Goal: Task Accomplishment & Management: Use online tool/utility

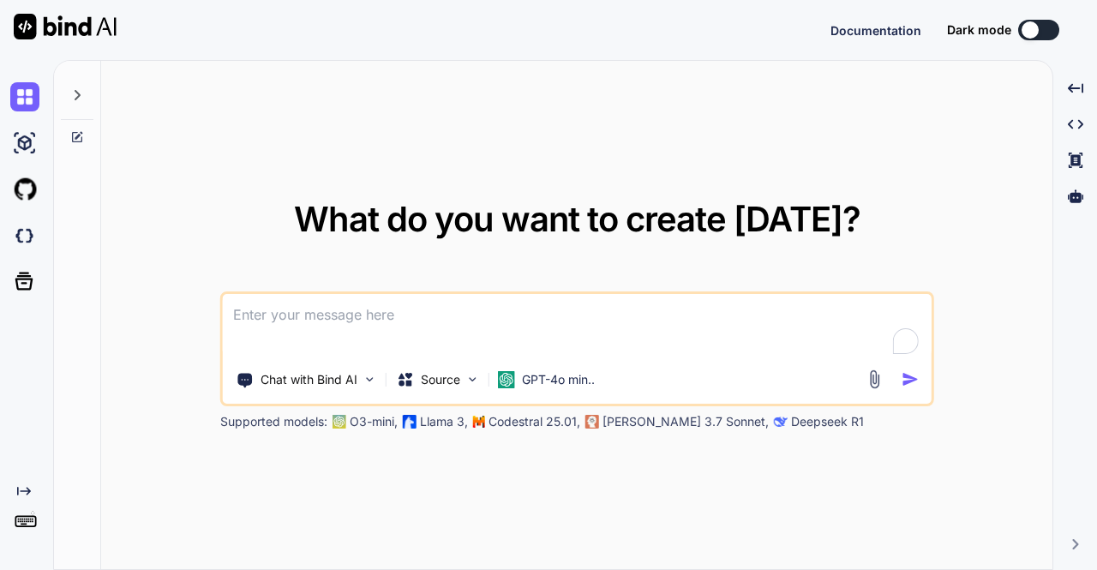
type textarea "x"
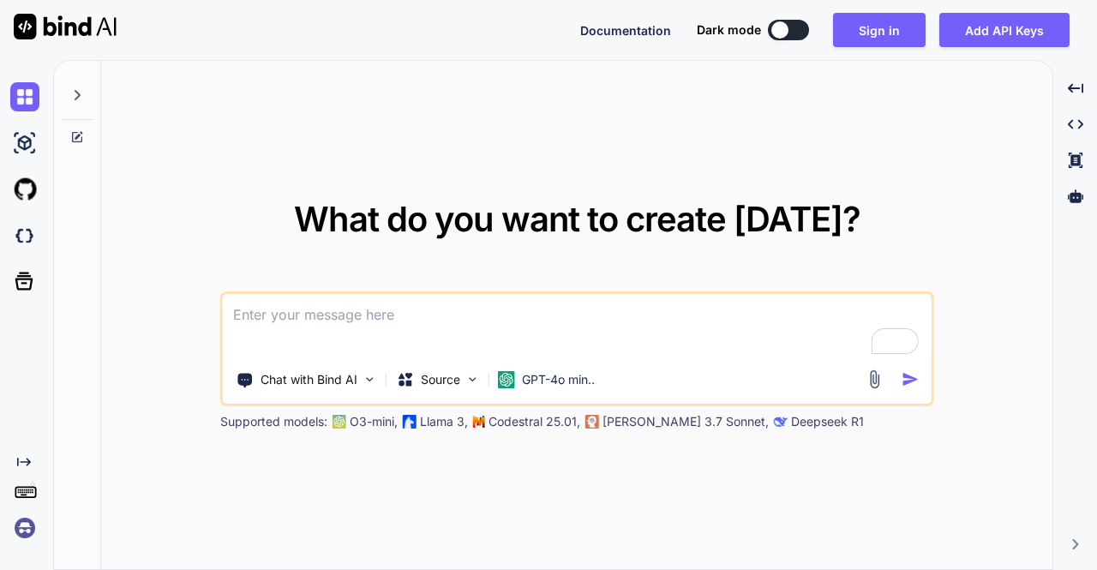
click at [28, 529] on img at bounding box center [24, 527] width 29 height 29
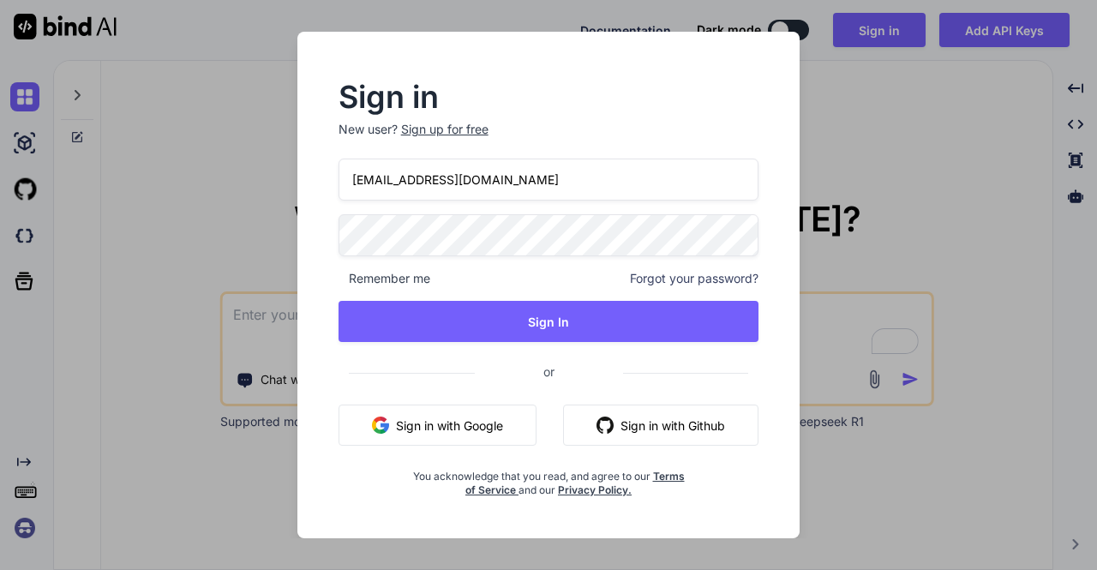
click at [396, 182] on input "stagtest@yopmail.com" at bounding box center [548, 180] width 421 height 42
type input "[EMAIL_ADDRESS][DOMAIN_NAME]"
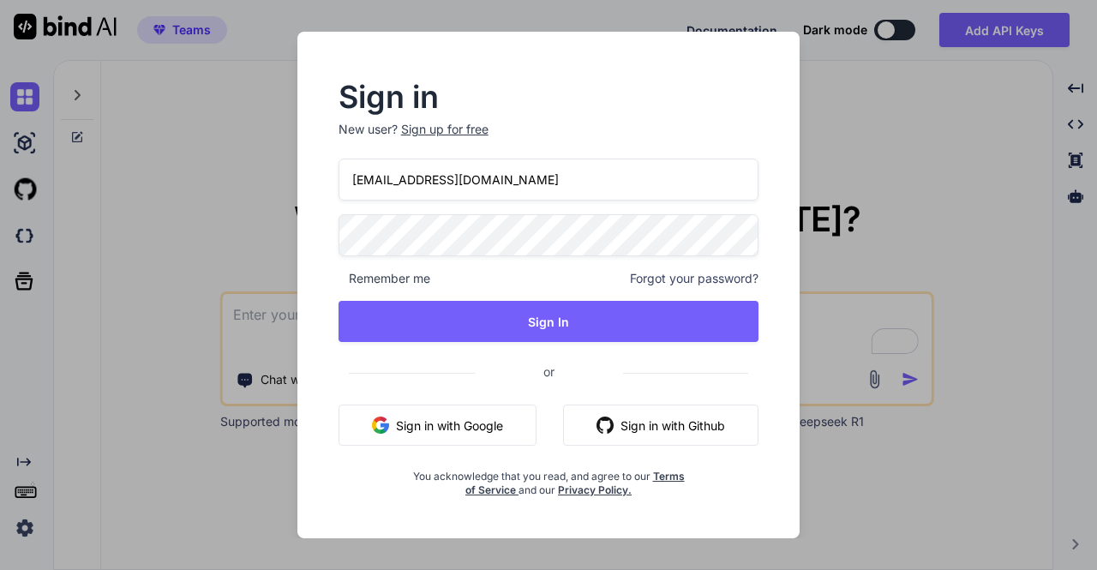
click at [538, 194] on input "[EMAIL_ADDRESS][DOMAIN_NAME]" at bounding box center [548, 180] width 421 height 42
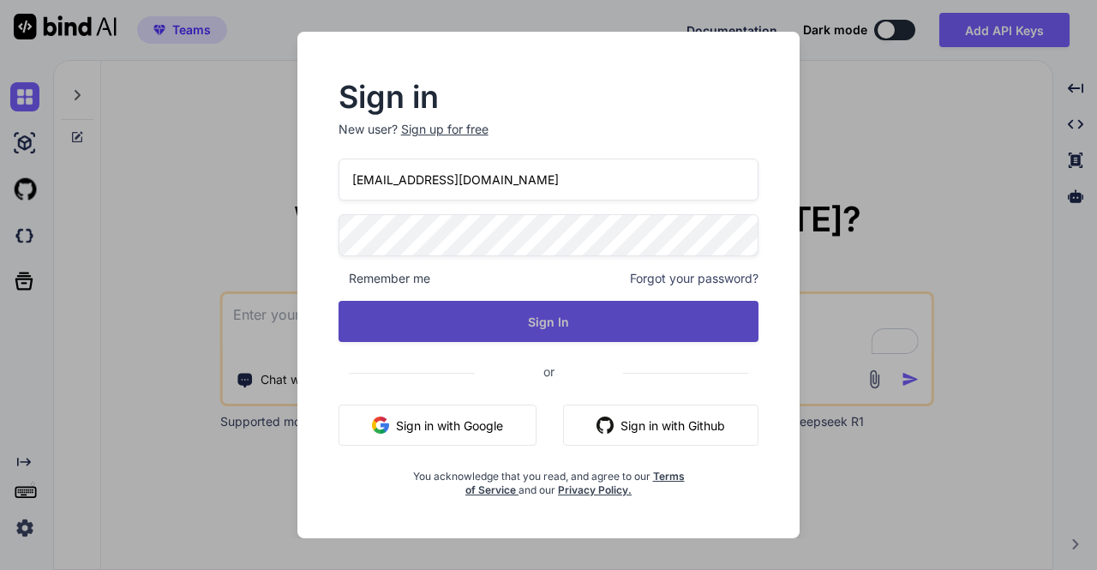
click at [497, 318] on button "Sign In" at bounding box center [548, 321] width 421 height 41
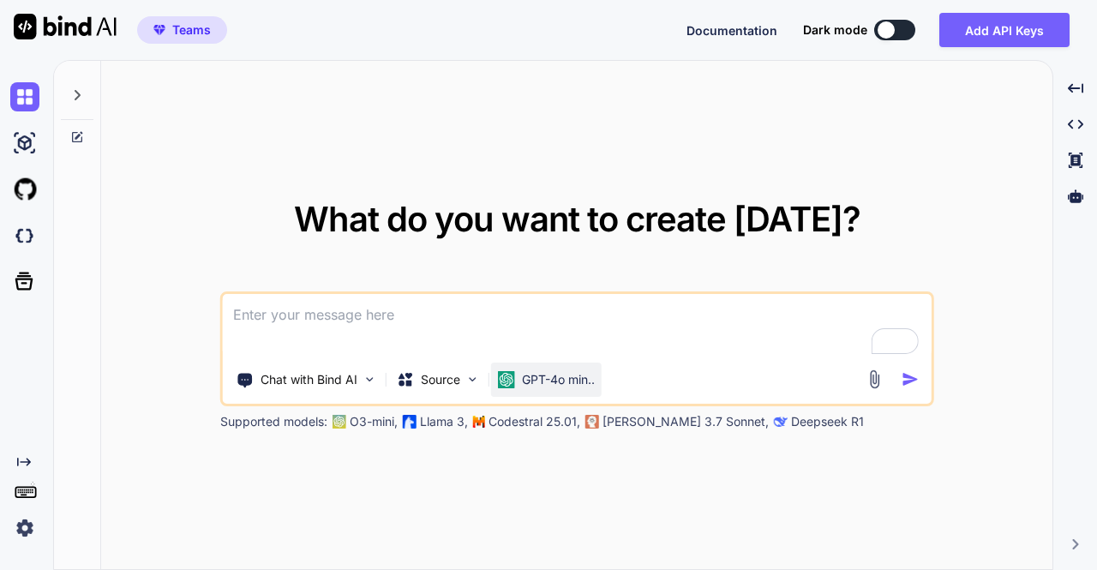
click at [541, 382] on p "GPT-4o min.." at bounding box center [558, 379] width 73 height 17
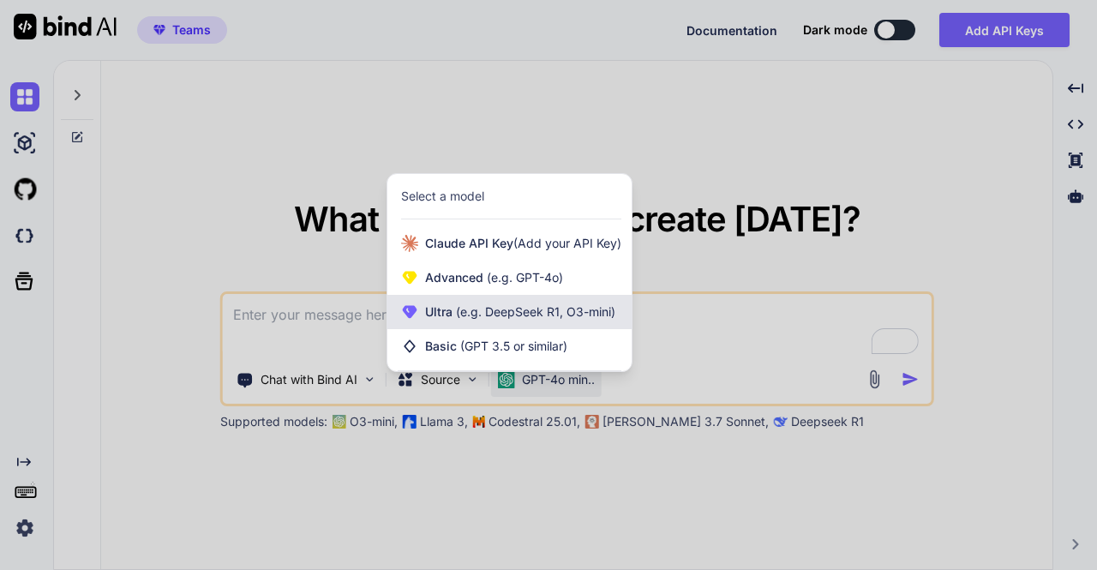
click at [504, 319] on span "Ultra (e.g. DeepSeek R1, O3-mini)" at bounding box center [520, 311] width 190 height 17
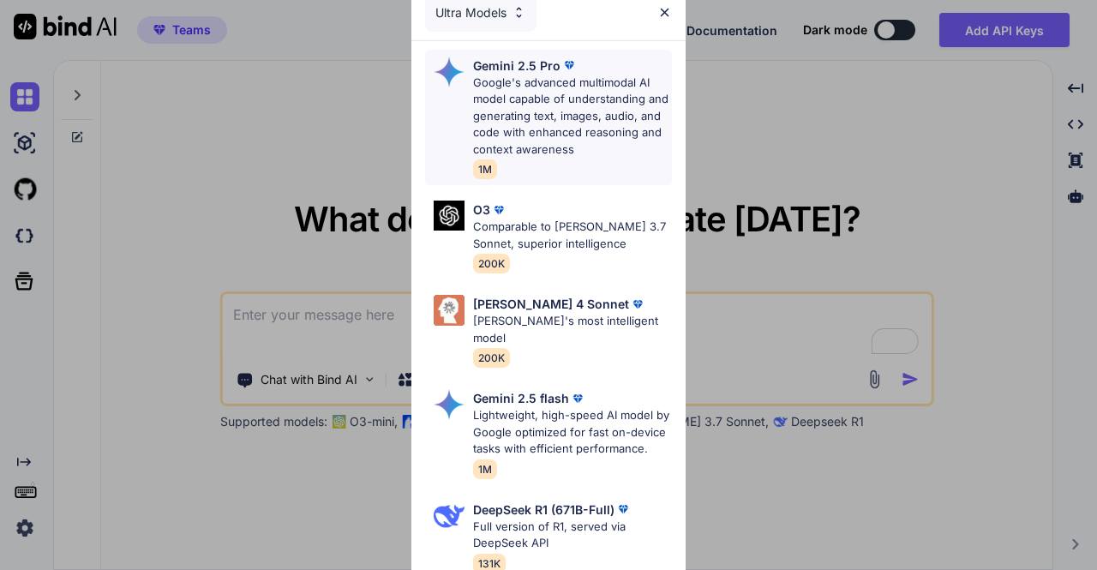
click at [498, 119] on p "Google's advanced multimodal AI model capable of understanding and generating t…" at bounding box center [572, 117] width 199 height 84
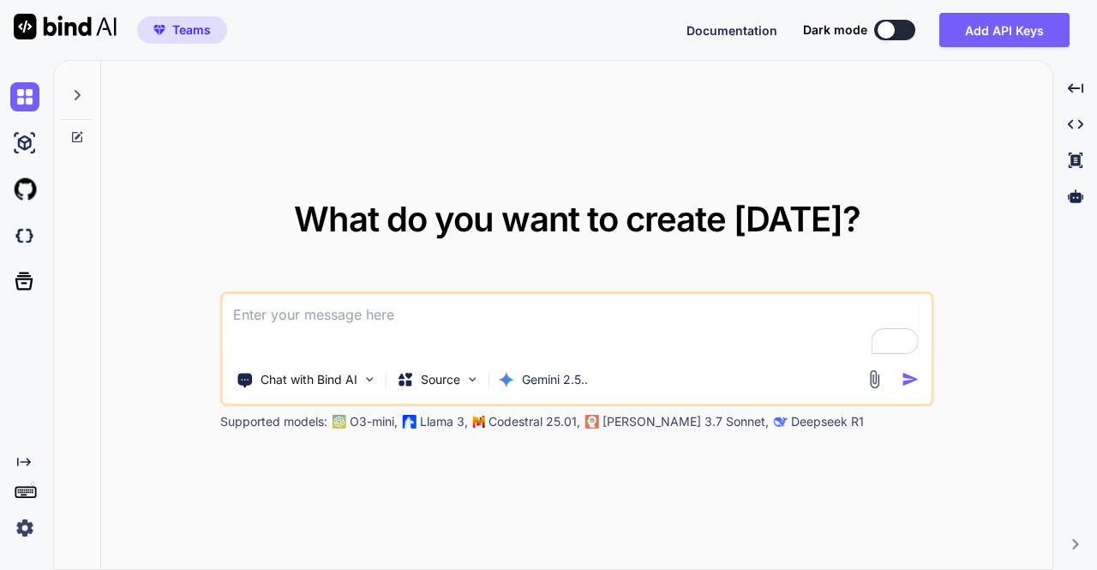
click at [404, 316] on textarea "To enrich screen reader interactions, please activate Accessibility in Grammarl…" at bounding box center [577, 325] width 709 height 63
type textarea "hi"
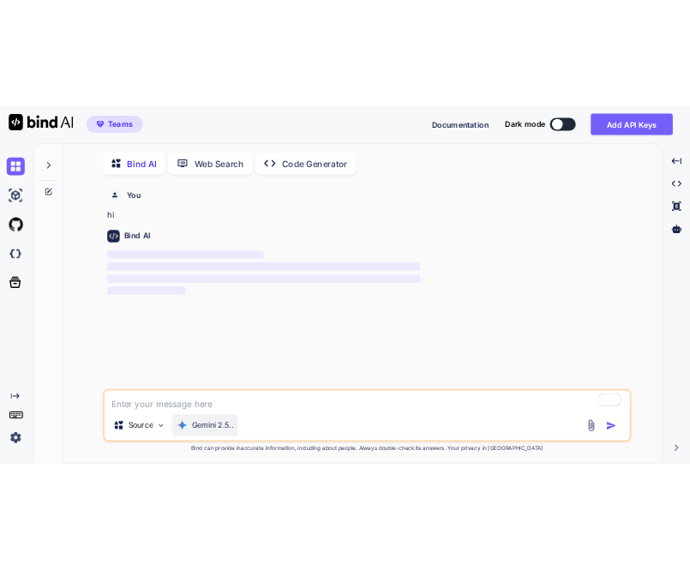
scroll to position [6, 0]
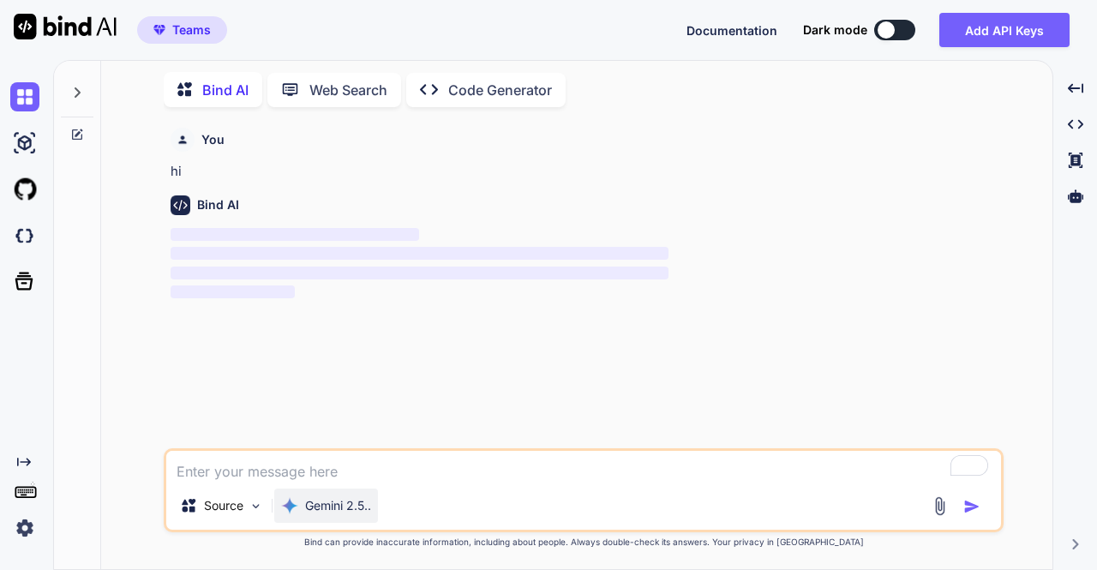
click at [319, 523] on div "Gemini 2.5.." at bounding box center [326, 508] width 104 height 41
click at [316, 510] on p "Gemini 2.5.." at bounding box center [338, 505] width 66 height 17
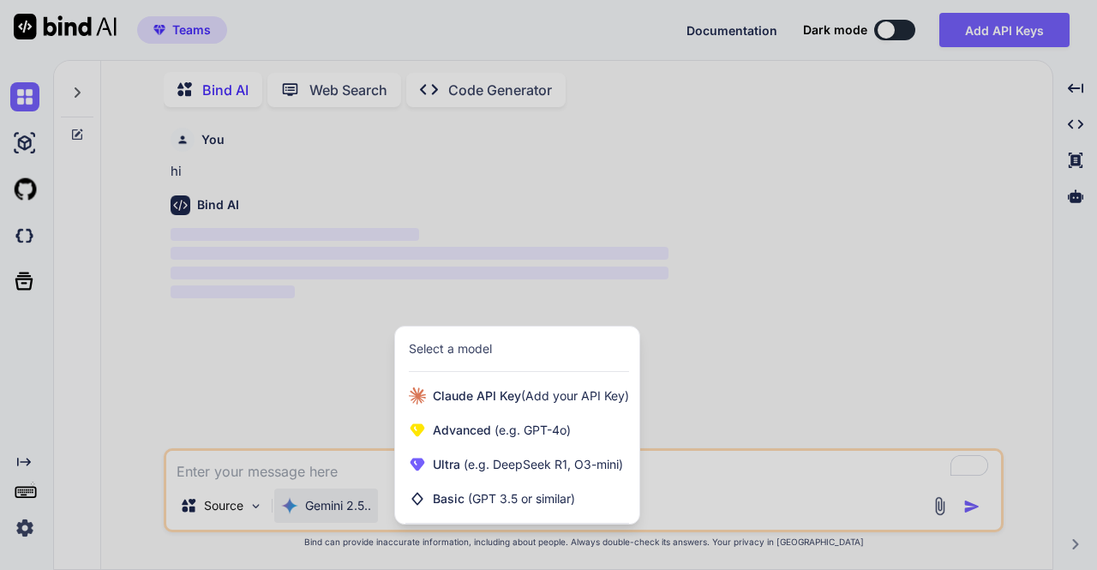
click at [312, 455] on div at bounding box center [548, 285] width 1097 height 570
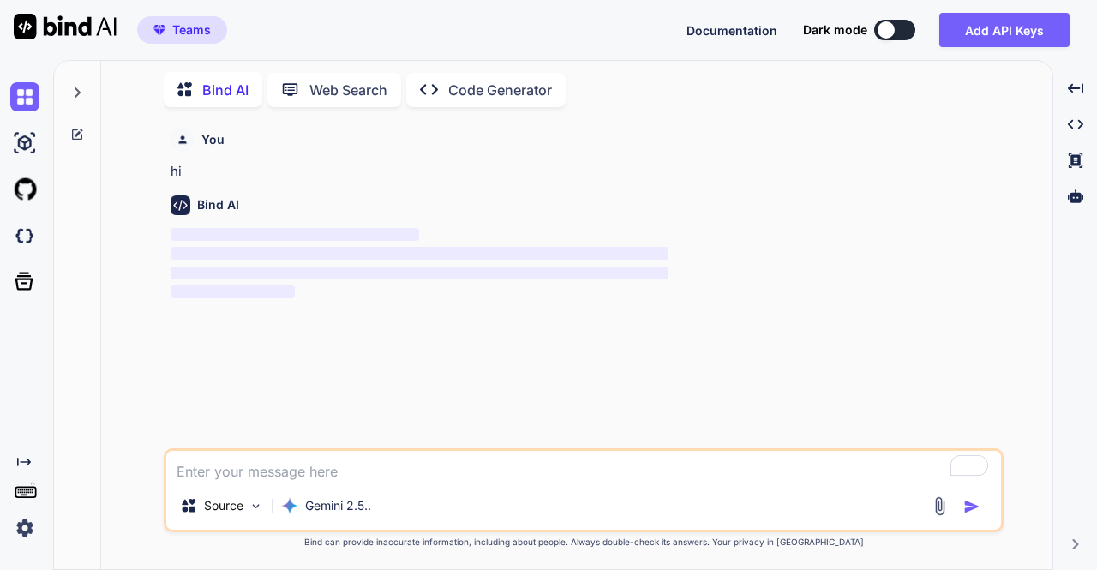
click at [26, 532] on img at bounding box center [24, 527] width 29 height 29
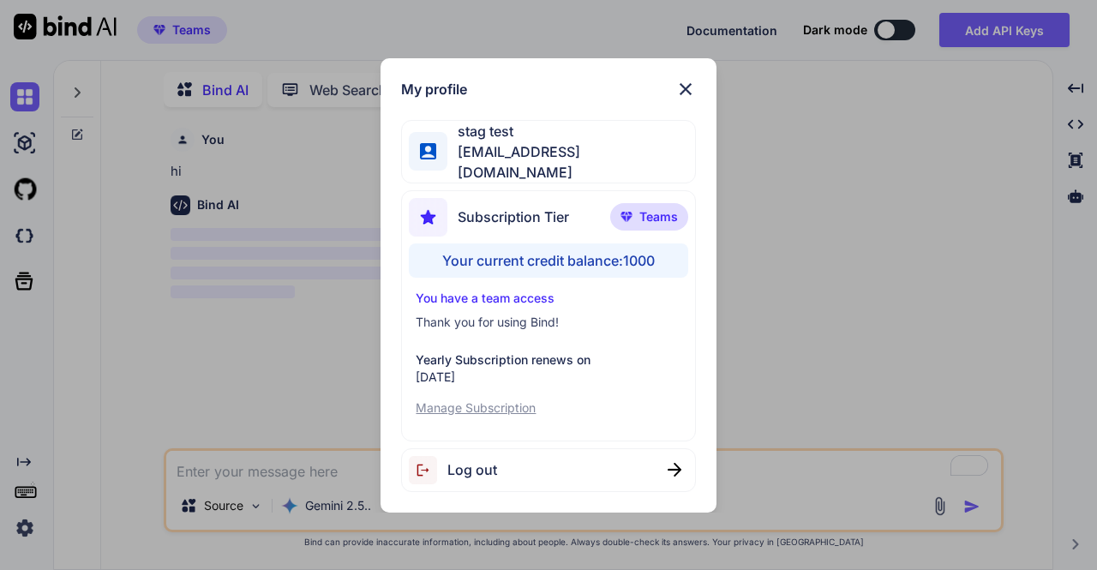
click at [290, 344] on div "My profile stag test stagtest3@yopmail.com Subscription Tier Teams Your current…" at bounding box center [548, 285] width 1097 height 570
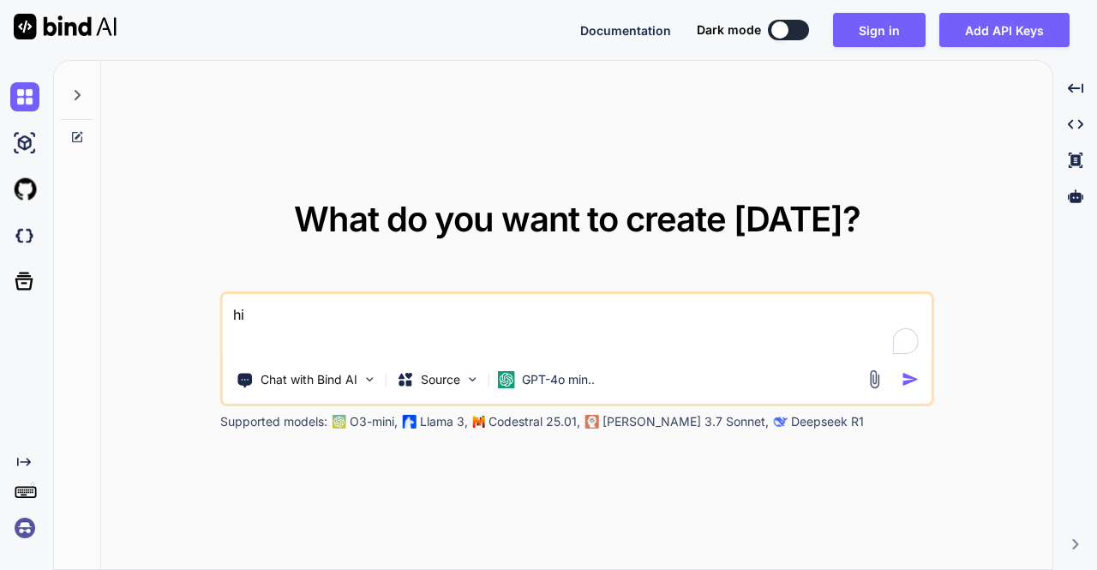
click at [26, 522] on img at bounding box center [24, 527] width 29 height 29
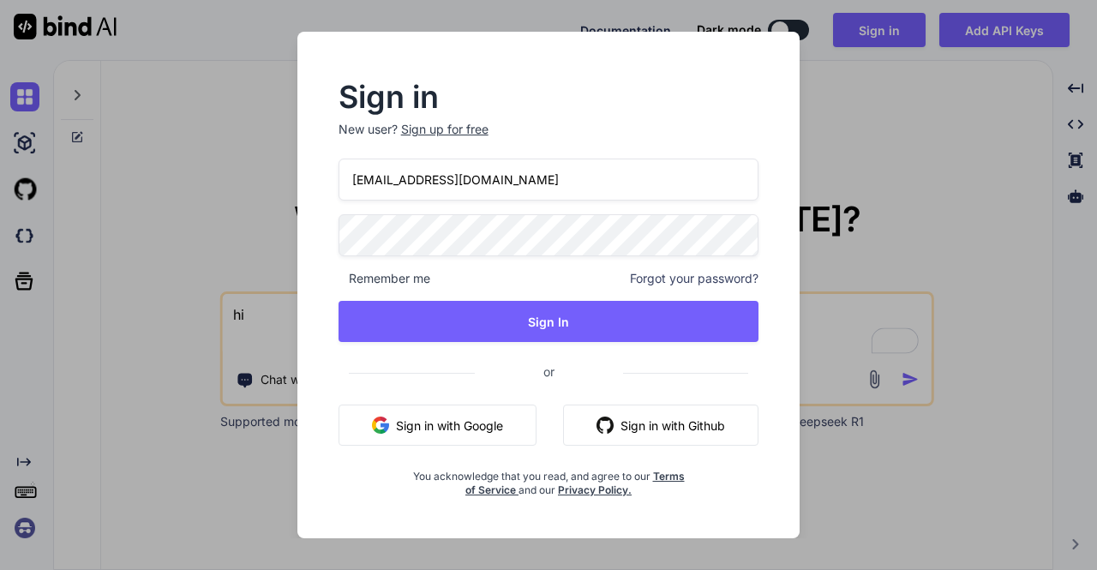
drag, startPoint x: 518, startPoint y: 174, endPoint x: 290, endPoint y: 186, distance: 228.2
click at [290, 186] on div "Sign in New user? Sign up for free [EMAIL_ADDRESS][DOMAIN_NAME] Remember me For…" at bounding box center [548, 285] width 548 height 506
paste input "stagtest3"
type input "[EMAIL_ADDRESS][DOMAIN_NAME]"
click at [269, 244] on div "Sign in New user? Sign up for free [EMAIL_ADDRESS][DOMAIN_NAME] Remember me For…" at bounding box center [548, 285] width 1097 height 570
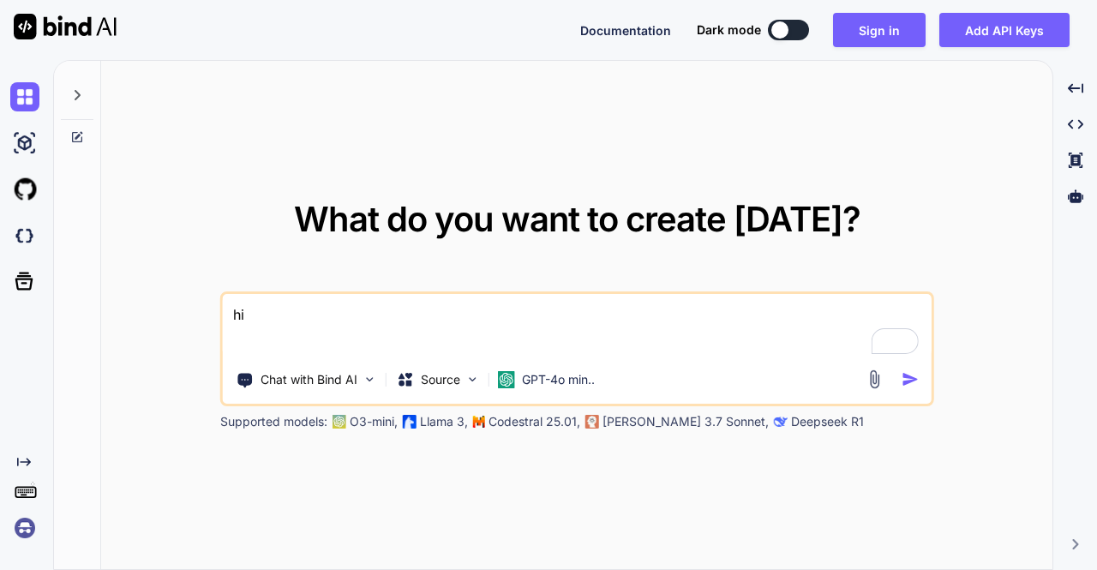
click at [19, 527] on img at bounding box center [24, 527] width 29 height 29
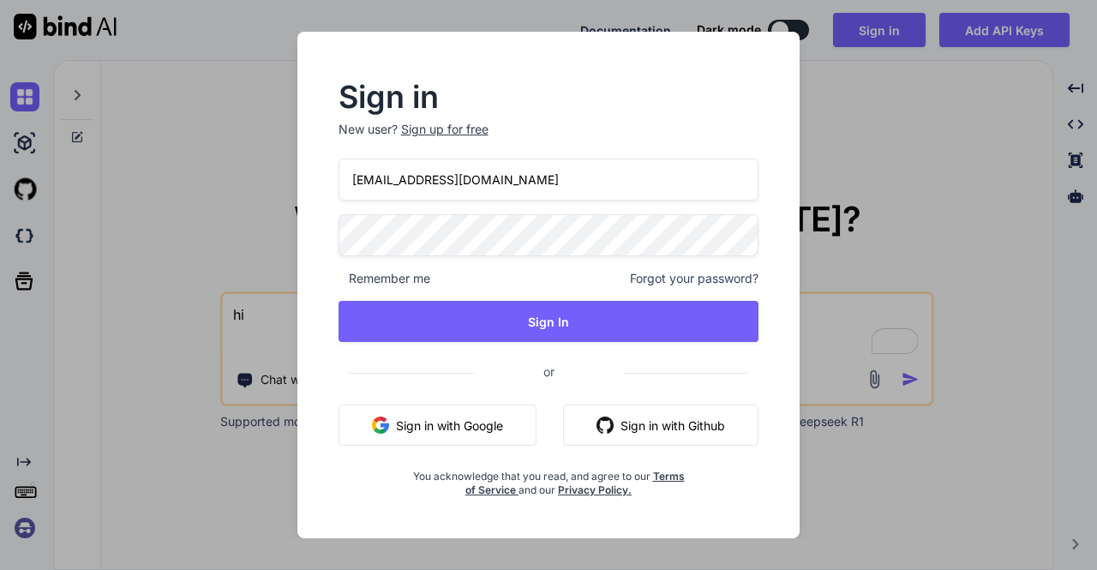
click at [296, 241] on div "Sign in New user? Sign up for free [EMAIL_ADDRESS][DOMAIN_NAME] Remember me For…" at bounding box center [548, 285] width 548 height 506
drag, startPoint x: 521, startPoint y: 176, endPoint x: 235, endPoint y: 204, distance: 287.6
click at [235, 204] on div "Sign in New user? Sign up for free [EMAIL_ADDRESS][DOMAIN_NAME] Remember me For…" at bounding box center [548, 285] width 1097 height 570
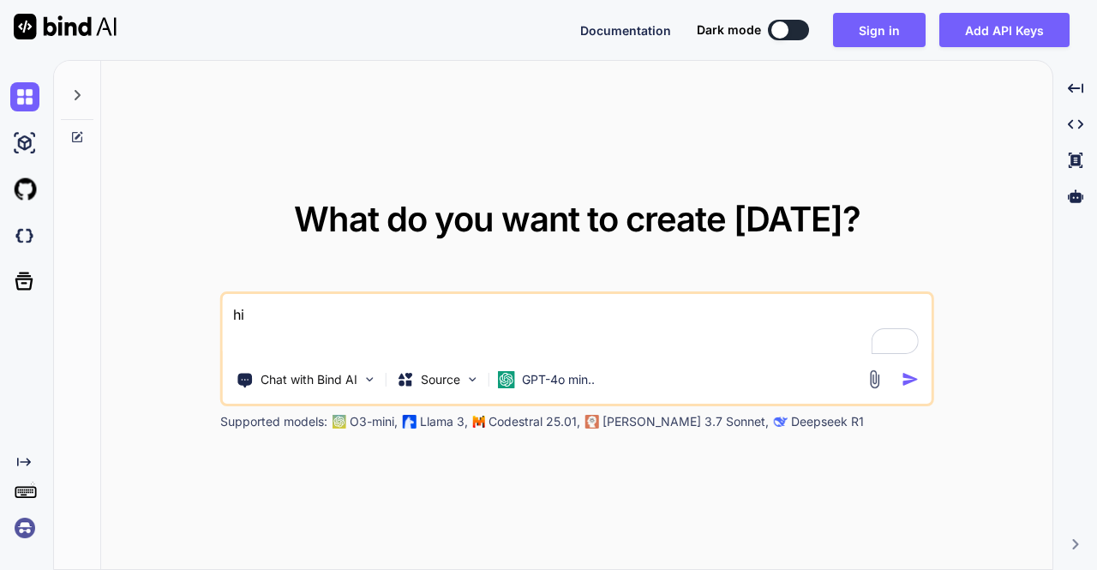
click at [434, 124] on div "What do you want to create [DATE]? hi Chat with Bind AI Source GPT-4o min.. Sup…" at bounding box center [576, 316] width 951 height 510
click at [21, 531] on img at bounding box center [24, 527] width 29 height 29
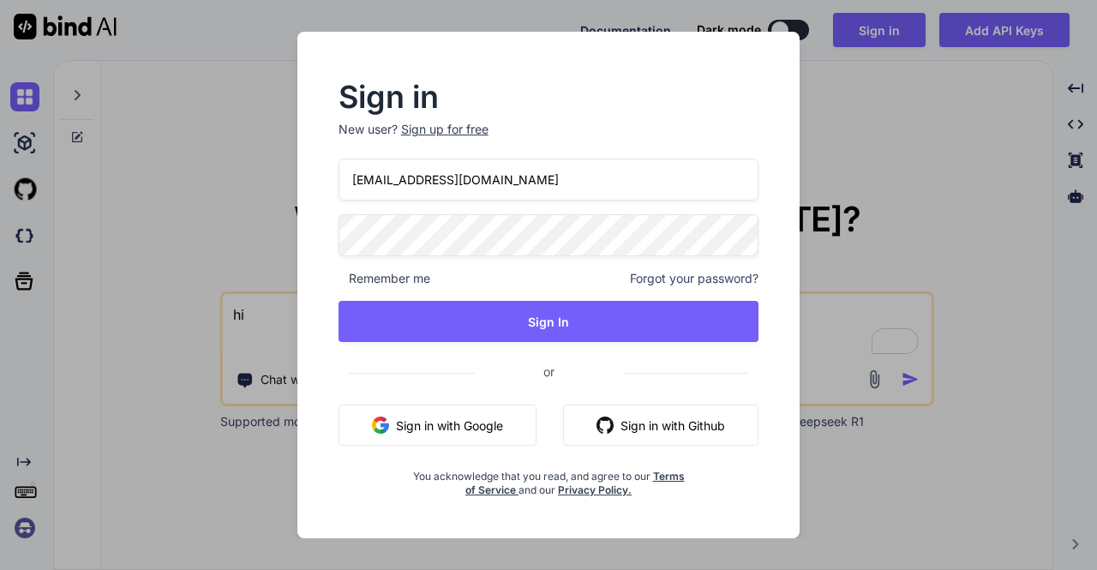
click at [528, 182] on input "[EMAIL_ADDRESS][DOMAIN_NAME]" at bounding box center [548, 180] width 421 height 42
drag, startPoint x: 528, startPoint y: 182, endPoint x: 297, endPoint y: 205, distance: 231.5
click at [297, 205] on div "Sign in New user? Sign up for free [EMAIL_ADDRESS][DOMAIN_NAME] Remember me For…" at bounding box center [548, 285] width 503 height 506
paste input "stagtest3"
type input "[EMAIL_ADDRESS][DOMAIN_NAME]"
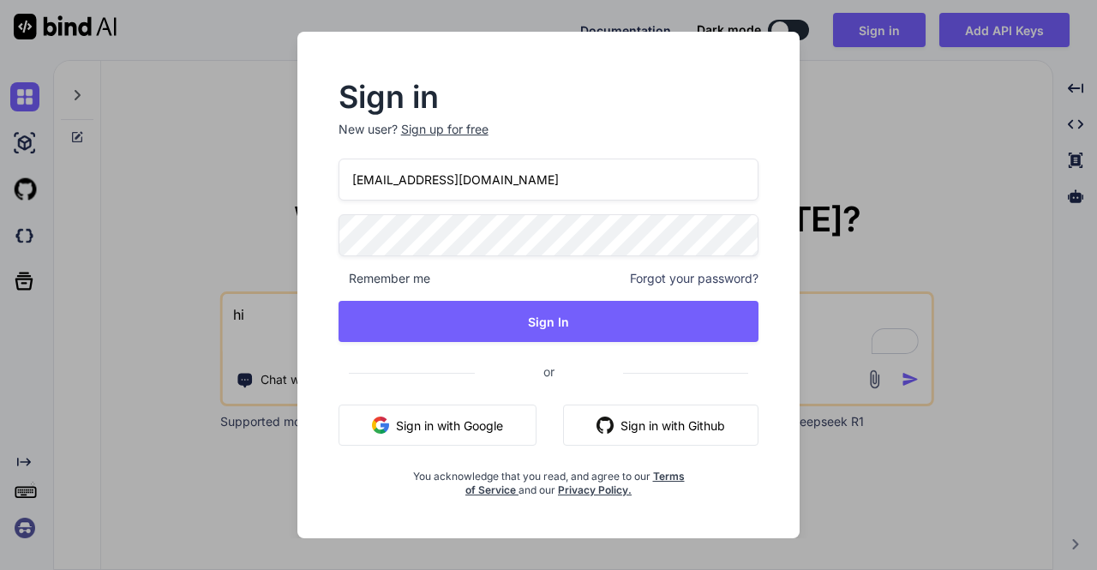
click at [314, 246] on div "Sign in New user? Sign up for free [EMAIL_ADDRESS][DOMAIN_NAME] Remember me For…" at bounding box center [549, 290] width 476 height 414
click at [511, 294] on div "[EMAIL_ADDRESS][DOMAIN_NAME] Remember me Forgot your password? Sign In or Sign …" at bounding box center [548, 328] width 421 height 338
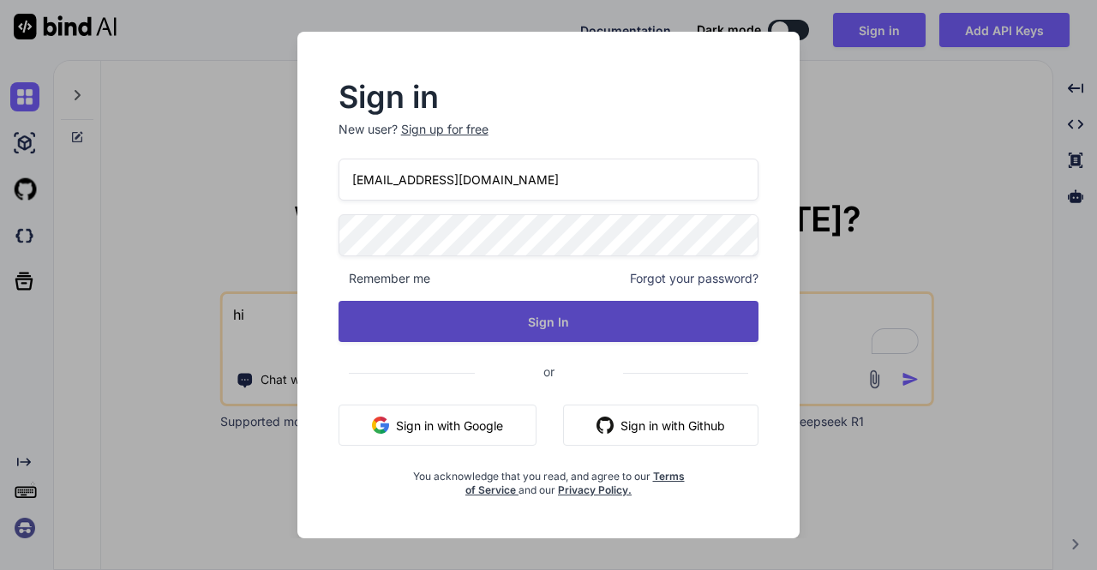
click at [519, 313] on button "Sign In" at bounding box center [548, 321] width 421 height 41
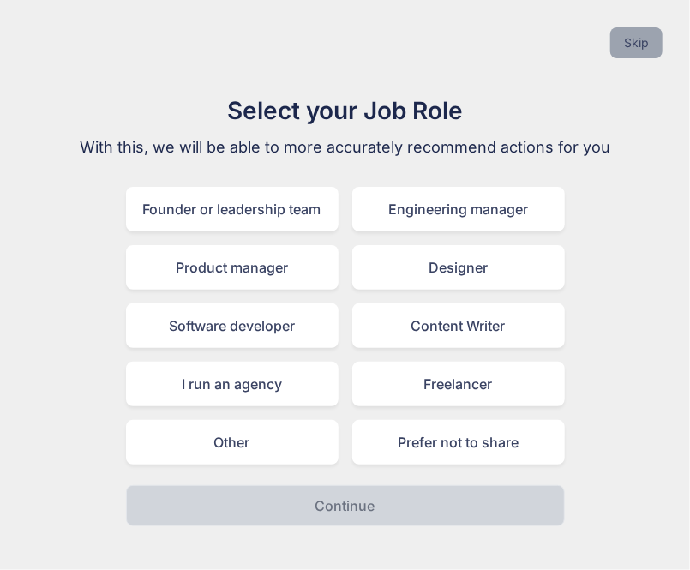
click at [635, 38] on button "Skip" at bounding box center [636, 42] width 52 height 31
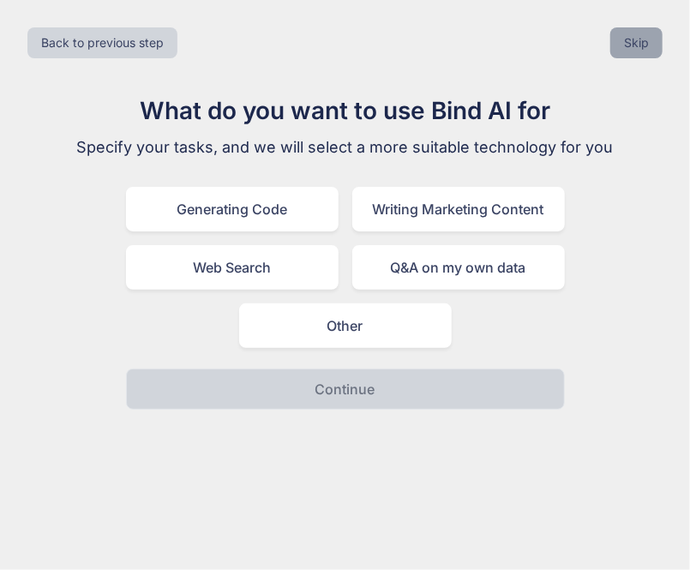
click at [635, 38] on button "Skip" at bounding box center [636, 42] width 52 height 31
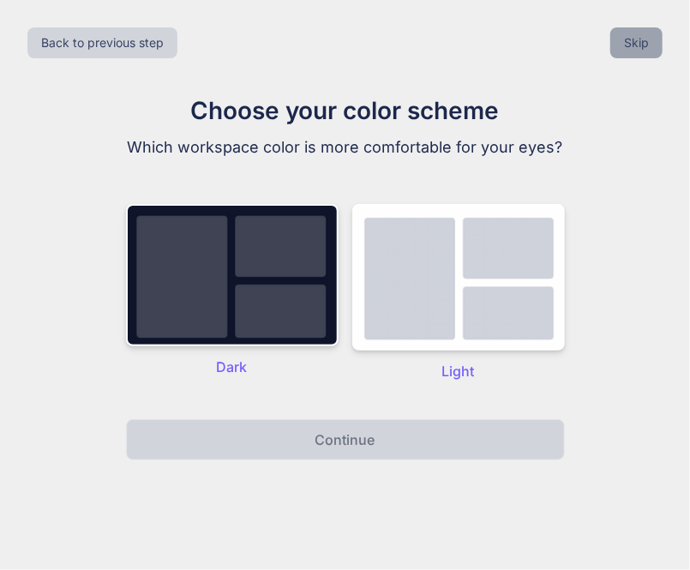
click at [635, 38] on button "Skip" at bounding box center [636, 42] width 52 height 31
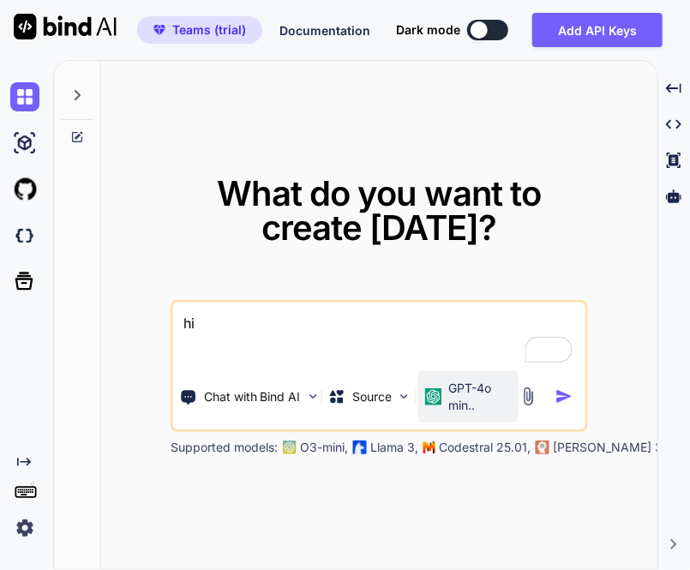
click at [457, 410] on p "GPT-4o min.." at bounding box center [479, 397] width 63 height 34
click at [464, 394] on p "GPT-4o min.." at bounding box center [479, 397] width 63 height 34
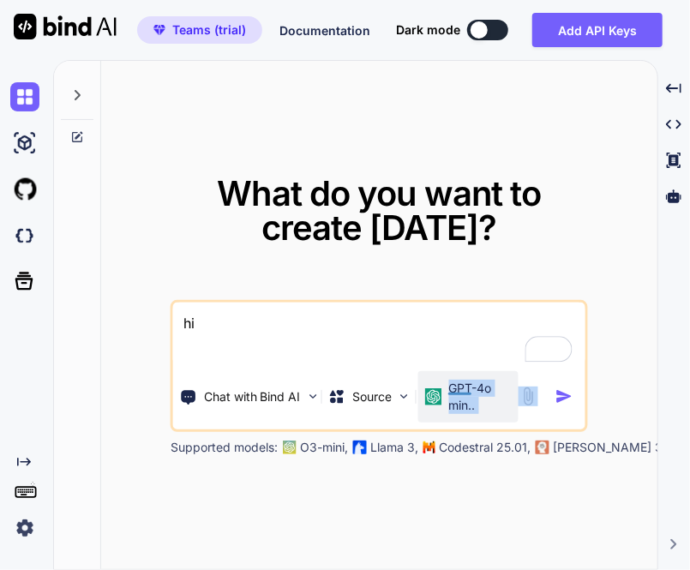
click at [464, 394] on html "x Teams (trial) Documentation Dark mode Add API Keys Created with Pixso. Create…" at bounding box center [345, 285] width 690 height 570
click at [464, 394] on div at bounding box center [459, 387] width 23 height 15
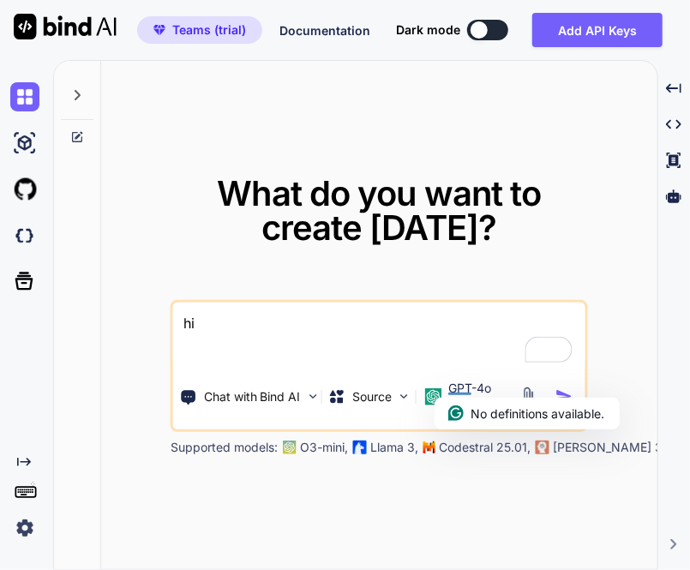
click at [287, 332] on textarea "hi" at bounding box center [379, 333] width 412 height 63
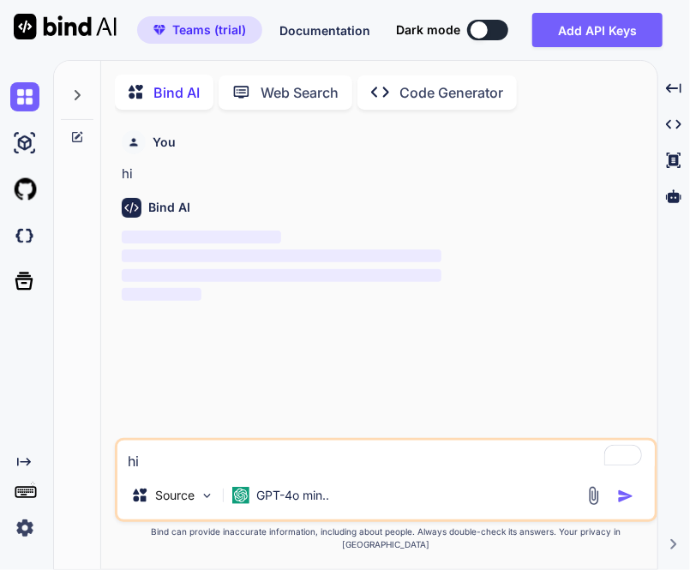
scroll to position [6, 0]
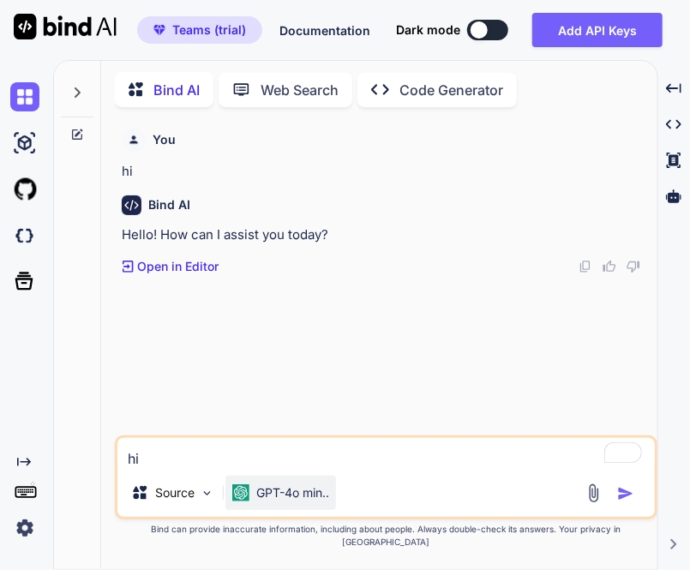
click at [272, 501] on p "GPT-4o min.." at bounding box center [292, 492] width 73 height 17
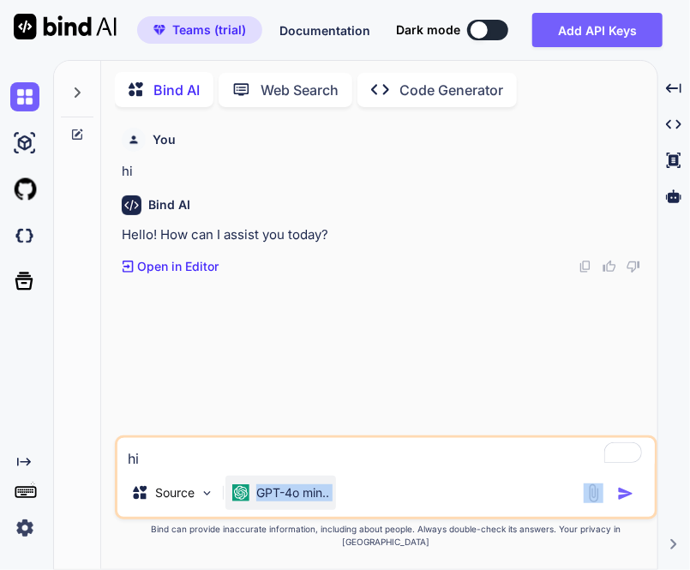
click at [272, 501] on p "GPT-4o min.." at bounding box center [292, 492] width 73 height 17
click at [264, 501] on p "GPT-4o min.." at bounding box center [292, 492] width 73 height 17
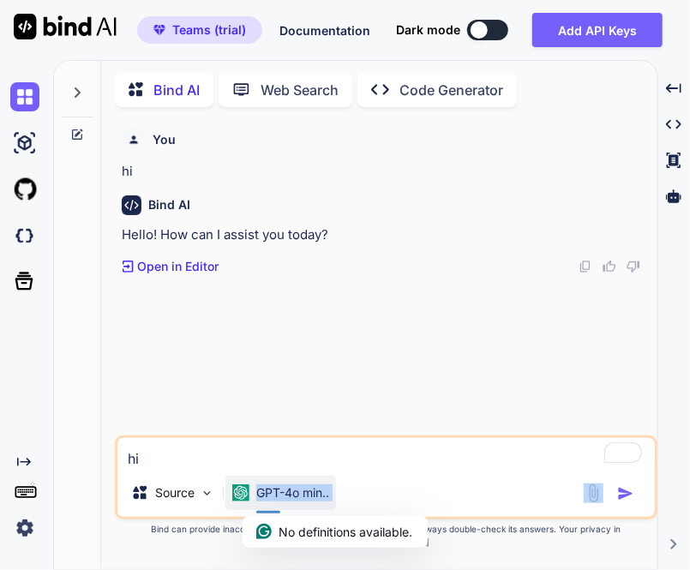
click at [264, 501] on p "GPT-4o min.." at bounding box center [292, 492] width 73 height 17
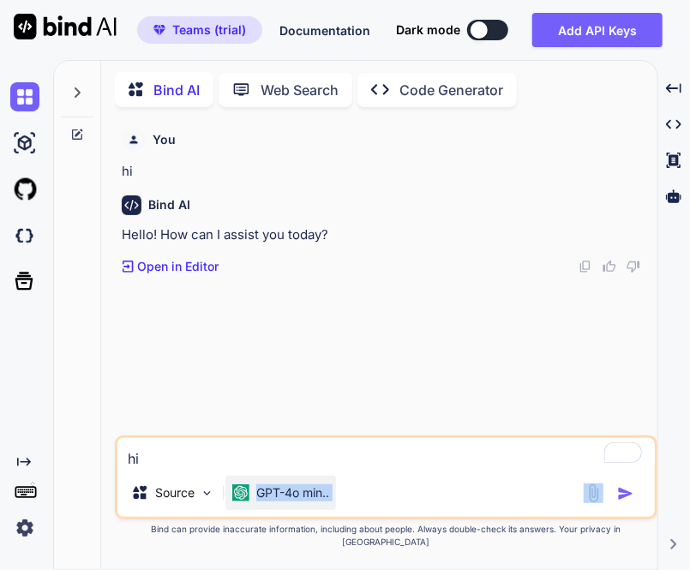
click at [264, 501] on p "GPT-4o min.." at bounding box center [292, 492] width 73 height 17
click at [283, 510] on div "GPT-4o min.." at bounding box center [280, 493] width 111 height 34
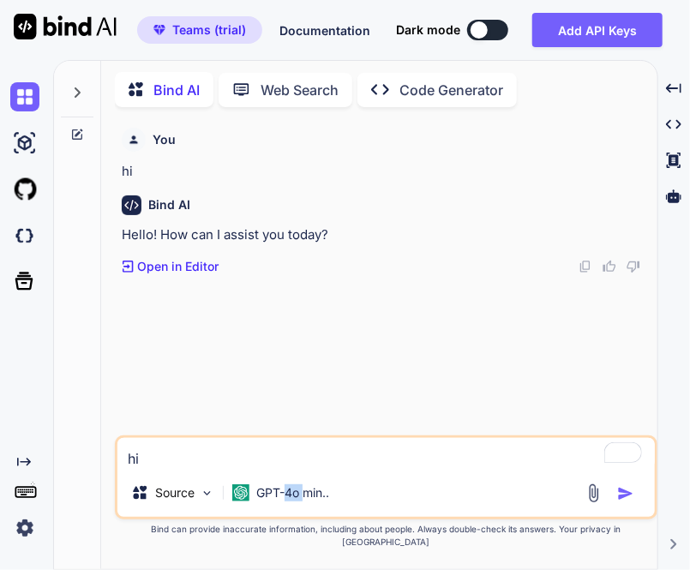
click at [286, 487] on div "hi Source GPT-4o min.." at bounding box center [386, 477] width 542 height 84
click at [286, 501] on p "GPT-4o min.." at bounding box center [292, 492] width 73 height 17
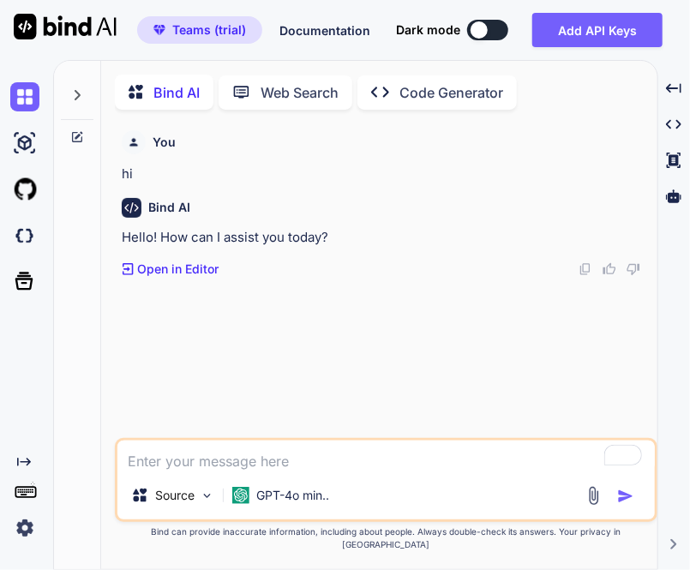
scroll to position [6, 0]
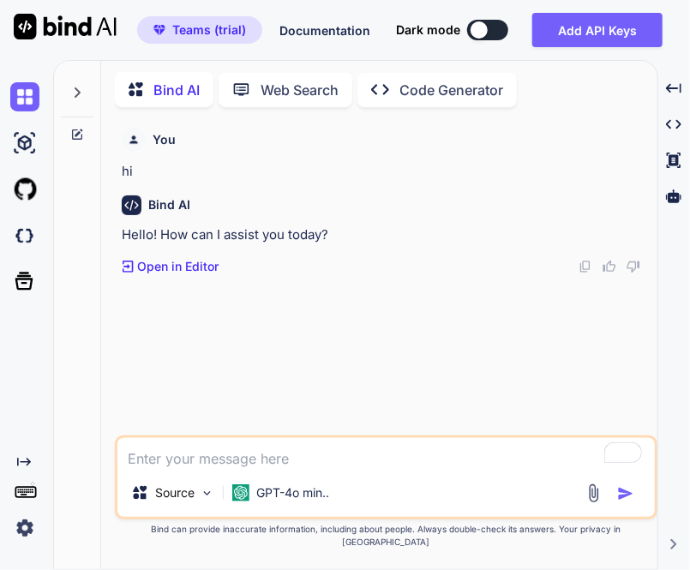
type textarea "x"
click at [282, 501] on p "GPT-4o min.." at bounding box center [292, 492] width 73 height 17
